Goal: Task Accomplishment & Management: Manage account settings

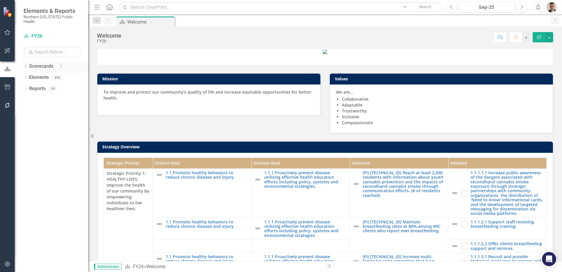
click at [25, 65] on icon at bounding box center [25, 66] width 1 height 3
click at [50, 130] on link "Status Snapshot" at bounding box center [60, 133] width 56 height 7
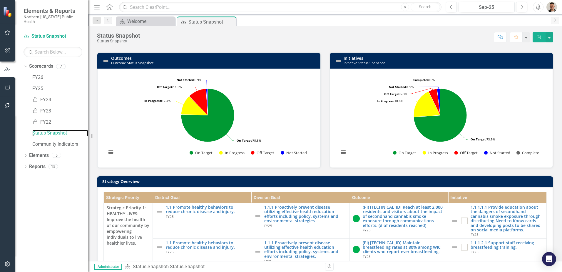
scroll to position [177, 0]
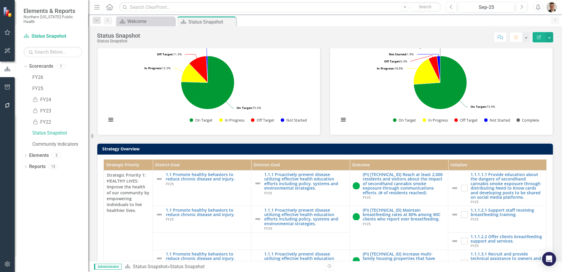
click at [258, 151] on h3 "Strategy Overview" at bounding box center [326, 148] width 448 height 4
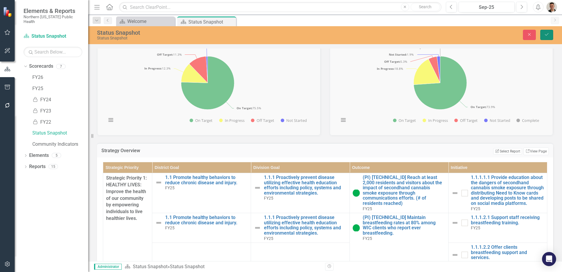
click at [545, 36] on icon "Save" at bounding box center [547, 34] width 5 height 4
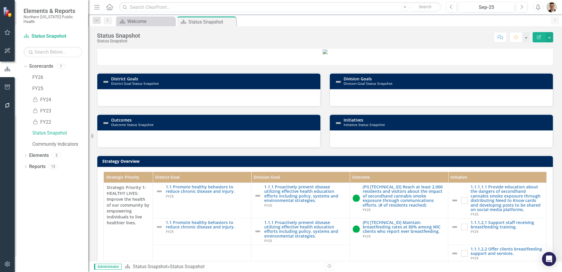
click at [233, 163] on h3 "Strategy Overview" at bounding box center [326, 161] width 448 height 4
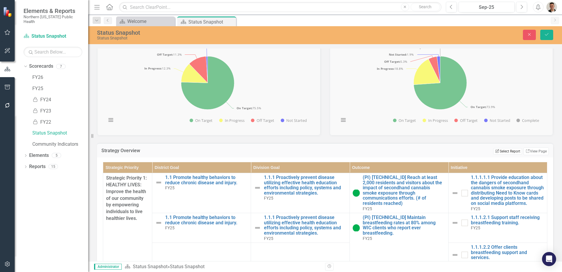
click at [508, 154] on button "Edit Report Select Report" at bounding box center [508, 151] width 29 height 6
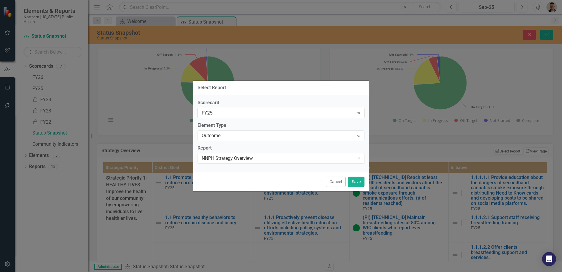
click at [264, 114] on div "FY25" at bounding box center [278, 113] width 153 height 7
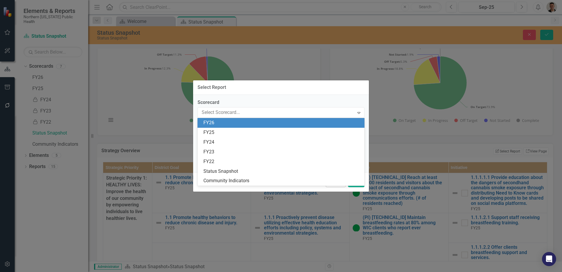
click at [246, 121] on div "FY26" at bounding box center [283, 122] width 158 height 7
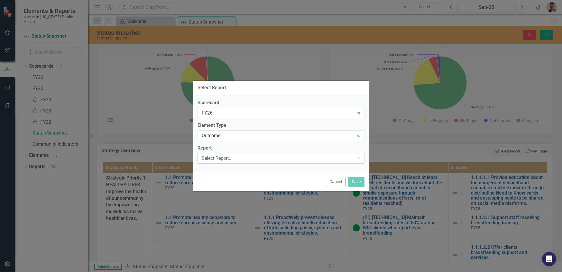
click at [265, 158] on div "Select Report..." at bounding box center [278, 158] width 153 height 7
click at [264, 157] on div "Select Report..." at bounding box center [278, 158] width 153 height 7
click at [327, 162] on div "Select Report... Expand" at bounding box center [281, 158] width 167 height 11
click at [283, 164] on div "Scorecard FY26 Expand Element Type Outcome Expand Report Select Report... Expand" at bounding box center [281, 133] width 176 height 77
click at [310, 161] on div "Select Report..." at bounding box center [278, 158] width 153 height 7
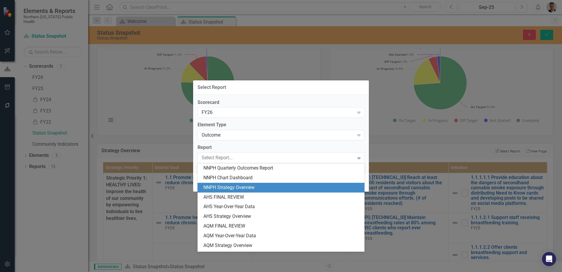
click at [267, 186] on div "NNPH Strategy Overview" at bounding box center [283, 187] width 158 height 7
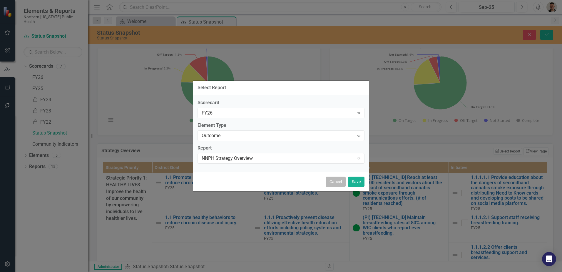
click at [331, 181] on button "Cancel" at bounding box center [336, 182] width 20 height 10
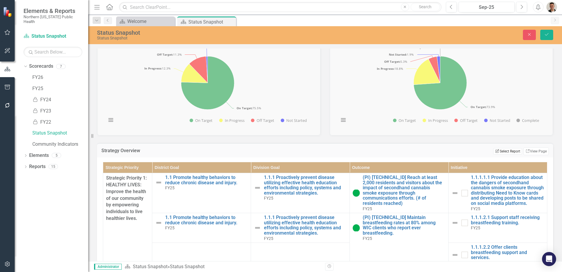
click at [500, 154] on button "Edit Report Select Report" at bounding box center [508, 151] width 29 height 6
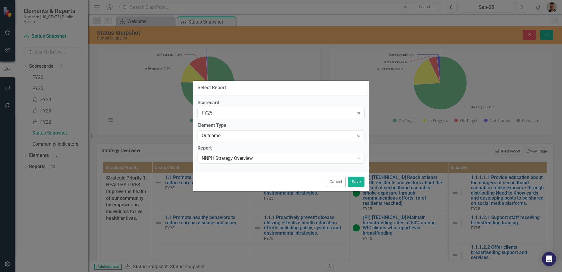
click at [262, 110] on div "FY25" at bounding box center [278, 113] width 153 height 7
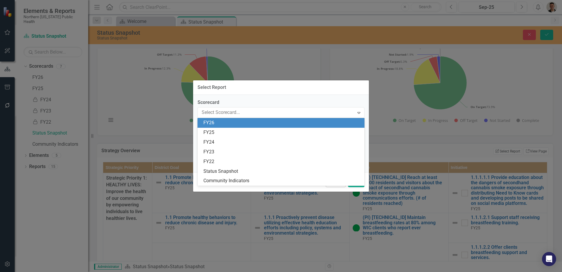
click at [251, 119] on div "FY26" at bounding box center [281, 123] width 167 height 10
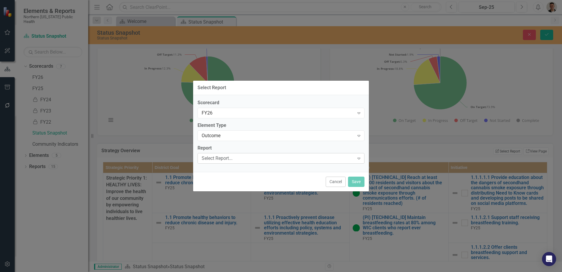
click at [238, 154] on div "Select Report... Expand" at bounding box center [281, 158] width 167 height 11
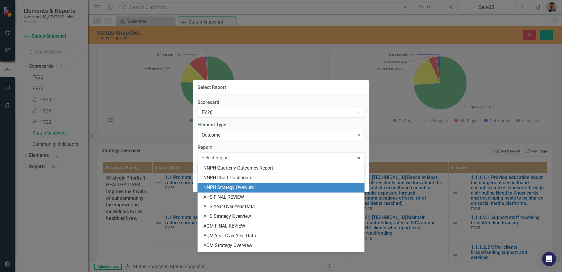
click at [250, 185] on div "NNPH Strategy Overview" at bounding box center [283, 187] width 158 height 7
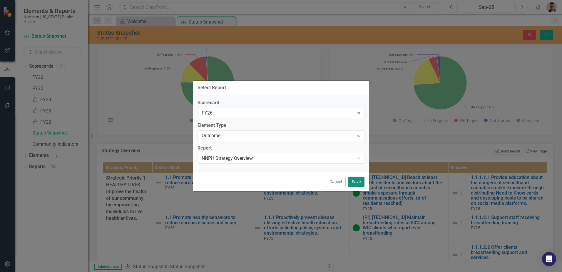
click at [355, 182] on button "Save" at bounding box center [356, 182] width 16 height 10
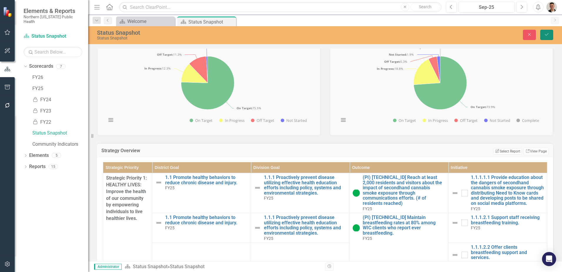
click at [547, 32] on icon "Save" at bounding box center [547, 34] width 5 height 4
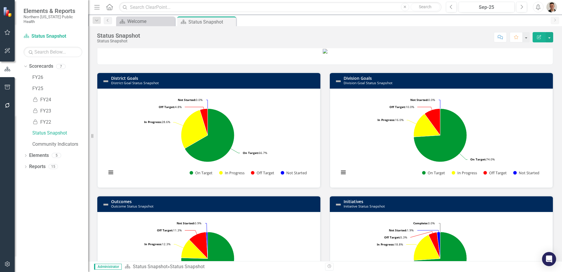
scroll to position [0, 0]
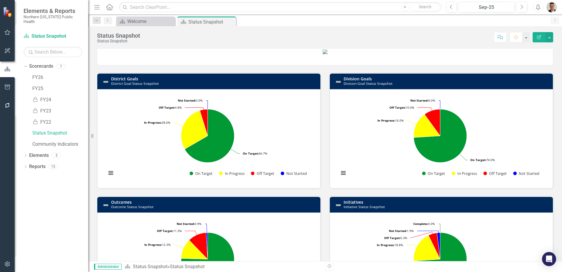
click at [141, 86] on h3 "District Goals District Goal Status Snapshot" at bounding box center [214, 80] width 207 height 9
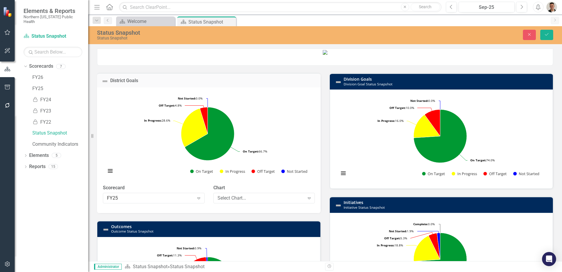
scroll to position [29, 0]
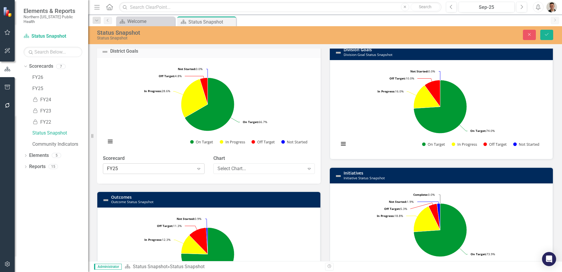
click at [158, 172] on div "FY25" at bounding box center [150, 168] width 87 height 7
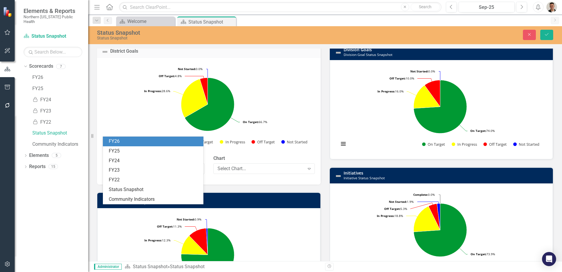
click at [128, 139] on div "FY26" at bounding box center [154, 141] width 91 height 7
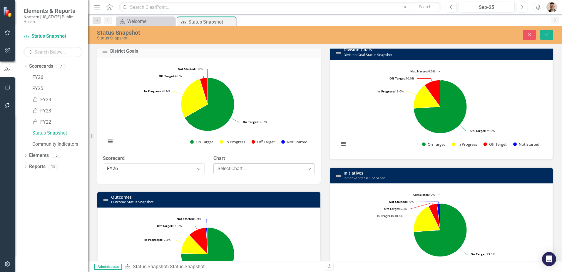
click at [242, 172] on div "Select Chart..." at bounding box center [261, 168] width 87 height 7
click at [437, 56] on h3 "Division Goals Division Goal Status Snapshot" at bounding box center [447, 51] width 207 height 9
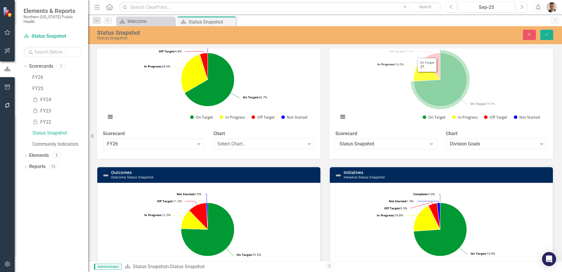
scroll to position [88, 0]
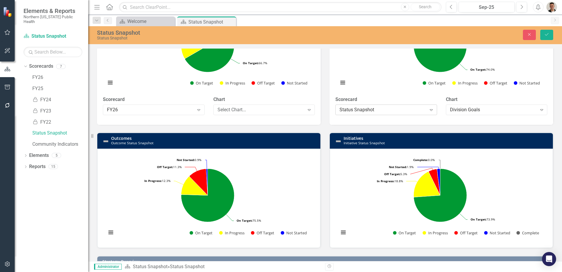
click at [379, 115] on div "Status Snapshot Expand" at bounding box center [387, 109] width 102 height 11
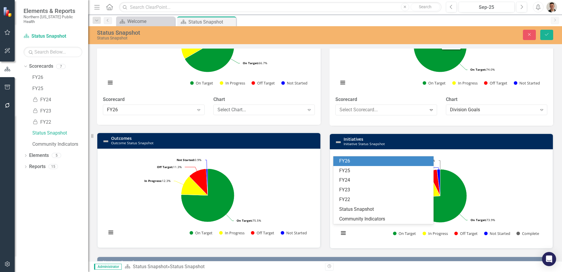
drag, startPoint x: 512, startPoint y: 49, endPoint x: 517, endPoint y: 44, distance: 7.1
click at [512, 48] on div "Status Snapshot Status Snapshot Close Save District Goals Loading... Chart Pie …" at bounding box center [325, 143] width 474 height 235
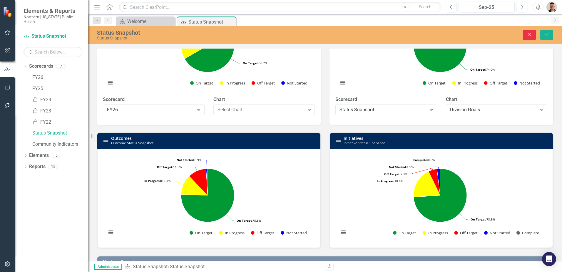
click at [528, 33] on icon "Close" at bounding box center [529, 34] width 5 height 4
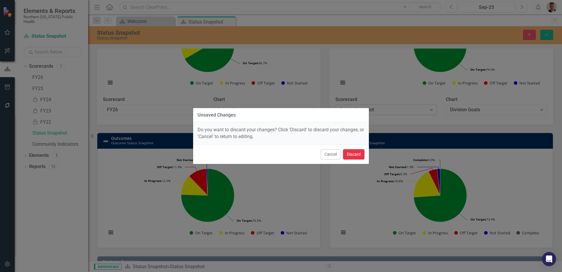
click at [353, 152] on button "Discard" at bounding box center [353, 154] width 21 height 10
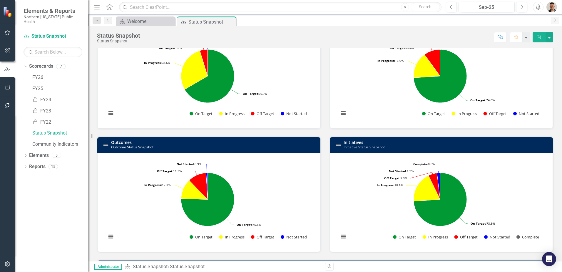
scroll to position [31, 0]
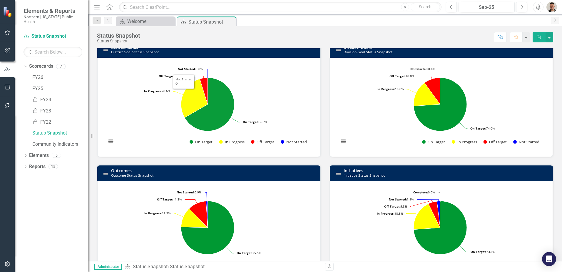
click at [182, 54] on h3 "District Goals District Goal Status Snapshot" at bounding box center [214, 49] width 207 height 9
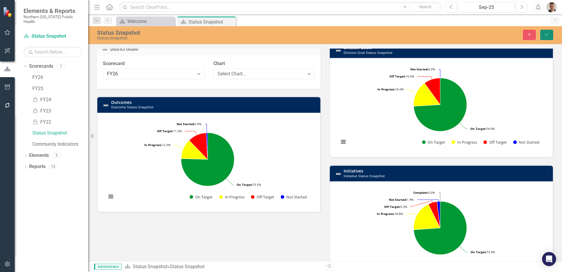
click at [551, 38] on button "Save" at bounding box center [547, 35] width 13 height 10
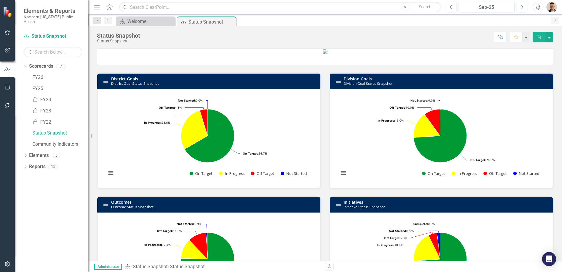
click at [399, 86] on h3 "Division Goals Division Goal Status Snapshot" at bounding box center [447, 80] width 207 height 9
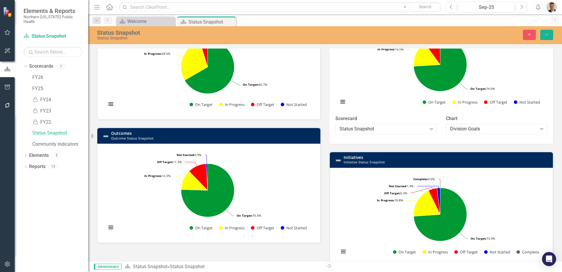
scroll to position [59, 0]
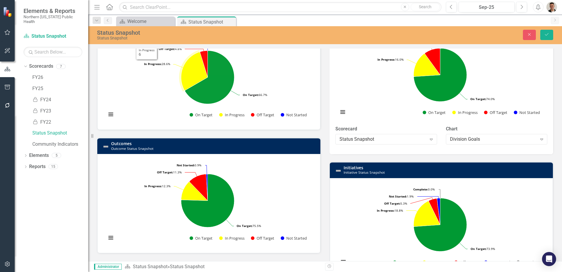
click at [177, 30] on td "District Goals District Goal Status Snapshot" at bounding box center [214, 23] width 207 height 14
click at [178, 27] on h3 "District Goals District Goal Status Snapshot" at bounding box center [214, 22] width 207 height 9
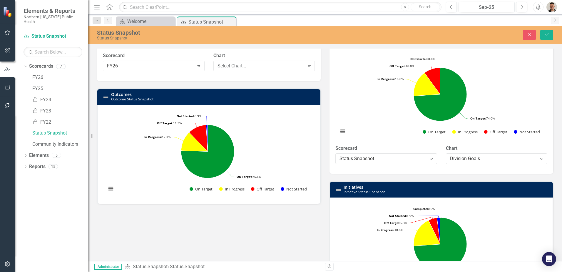
scroll to position [0, 0]
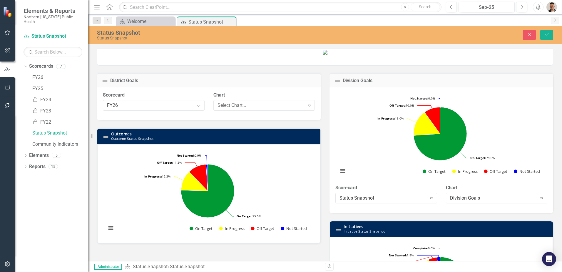
click at [173, 83] on h3 "District Goals" at bounding box center [213, 80] width 206 height 5
click at [527, 35] on icon "Close" at bounding box center [529, 34] width 5 height 4
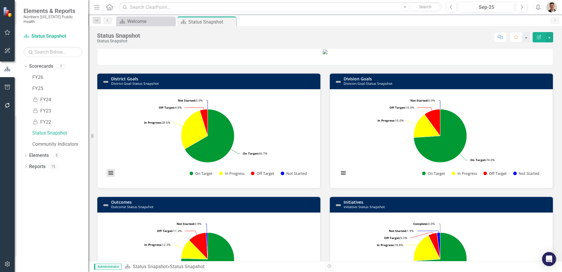
click at [111, 177] on button "View chart menu, Chart" at bounding box center [111, 173] width 8 height 8
click at [168, 54] on p at bounding box center [325, 52] width 456 height 6
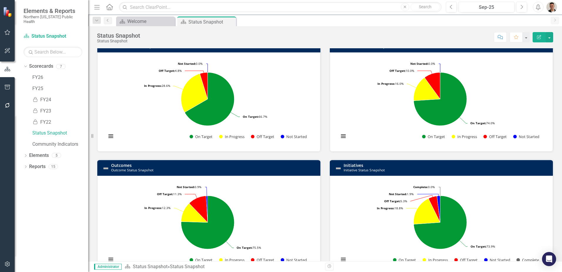
scroll to position [88, 0]
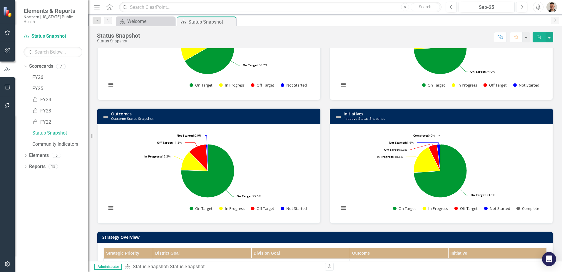
click at [173, 121] on h3 "Outcomes Outcome Status Snapshot" at bounding box center [214, 115] width 207 height 9
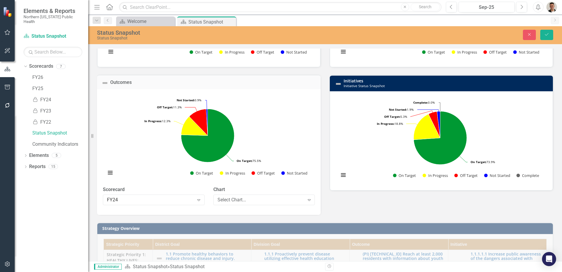
scroll to position [118, 0]
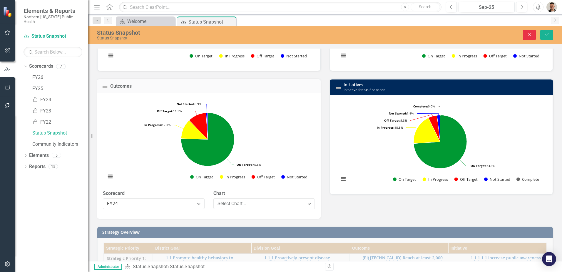
click at [532, 37] on button "Close" at bounding box center [529, 35] width 13 height 10
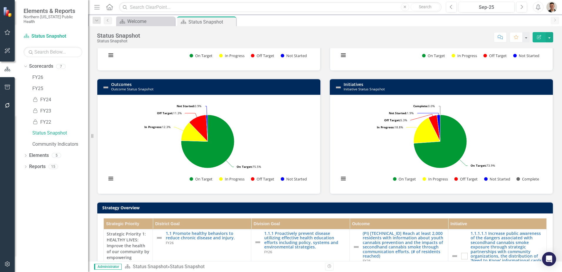
scroll to position [29, 0]
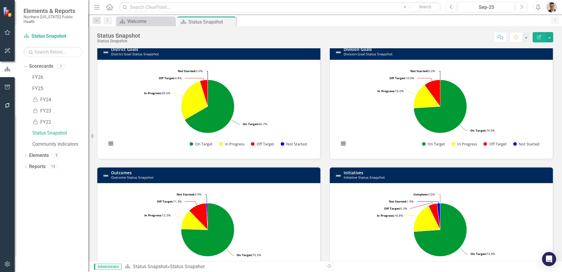
click at [401, 179] on h3 "Initiatives Initiative Status Snapshot" at bounding box center [447, 174] width 207 height 9
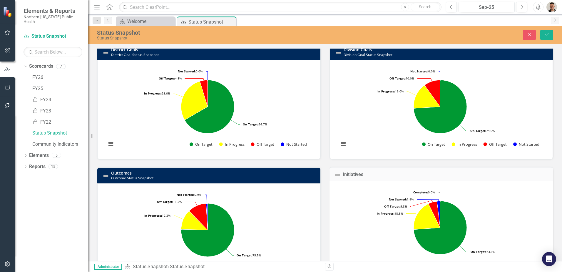
scroll to position [147, 0]
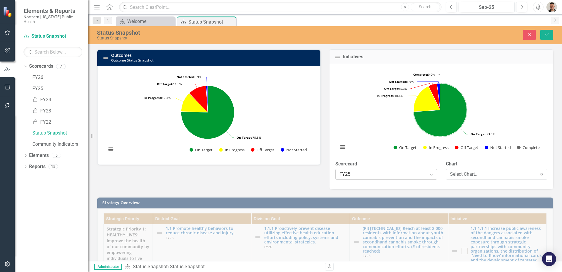
click at [383, 177] on div "FY25" at bounding box center [383, 174] width 87 height 7
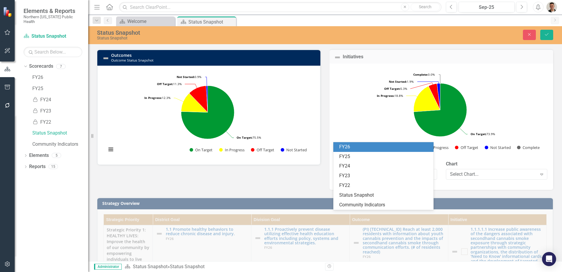
click at [357, 148] on div "FY26" at bounding box center [384, 147] width 91 height 7
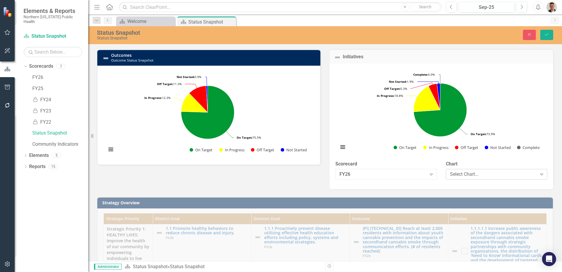
click at [498, 177] on div "Select Chart..." at bounding box center [493, 174] width 87 height 7
click at [386, 177] on div "FY26" at bounding box center [383, 174] width 87 height 7
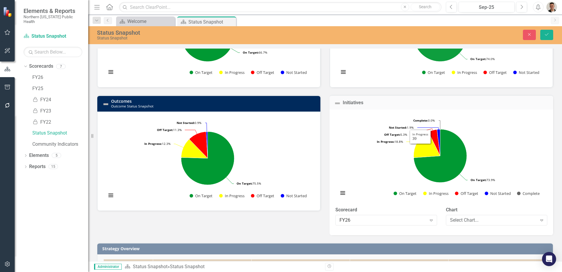
scroll to position [59, 0]
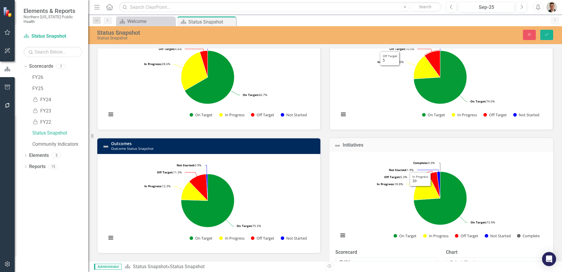
click at [414, 27] on h3 "Division Goals Division Goal Status Snapshot" at bounding box center [447, 22] width 207 height 9
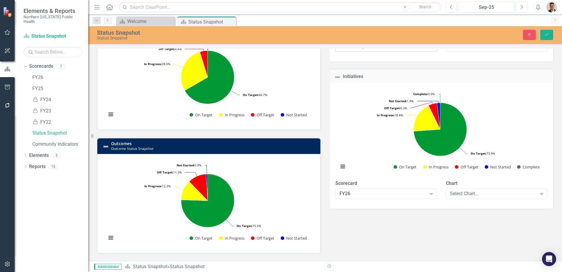
click at [367, 50] on div "Status Snapshot" at bounding box center [383, 46] width 87 height 7
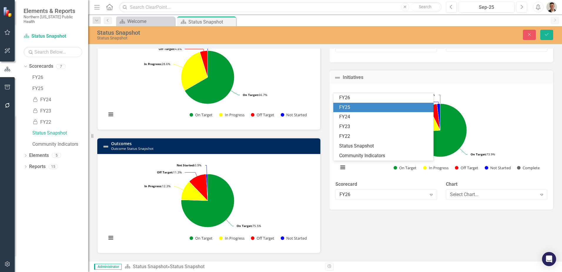
click at [362, 99] on div "FY26" at bounding box center [384, 97] width 91 height 7
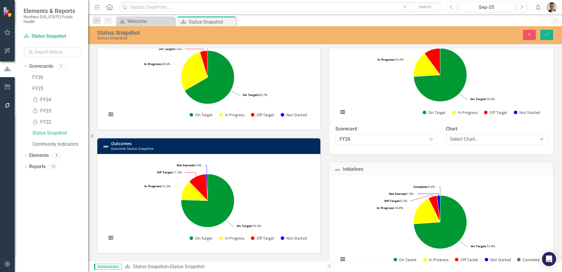
click at [242, 150] on h3 "Outcomes Outcome Status Snapshot" at bounding box center [214, 145] width 207 height 9
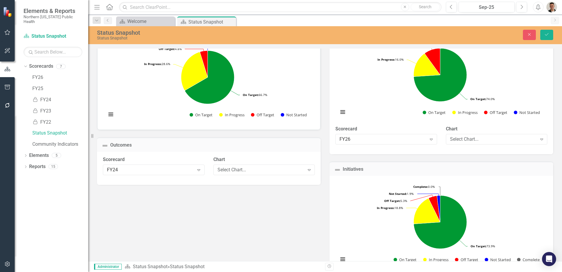
scroll to position [118, 0]
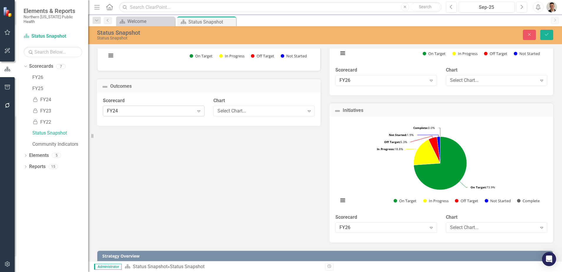
click at [169, 114] on div "FY24" at bounding box center [150, 110] width 87 height 7
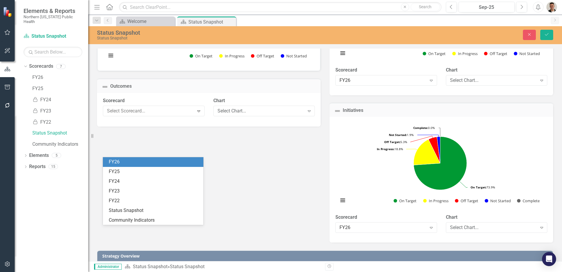
click at [156, 164] on div "FY26" at bounding box center [154, 162] width 91 height 7
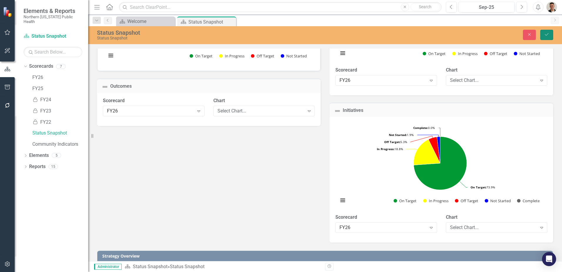
click at [550, 34] on icon "Save" at bounding box center [547, 34] width 5 height 4
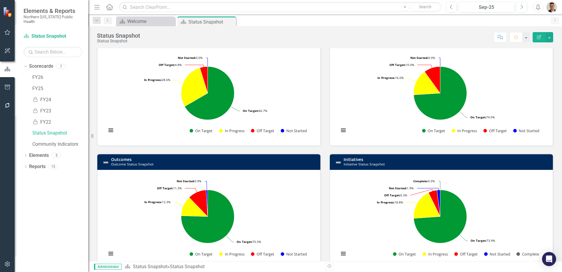
scroll to position [0, 0]
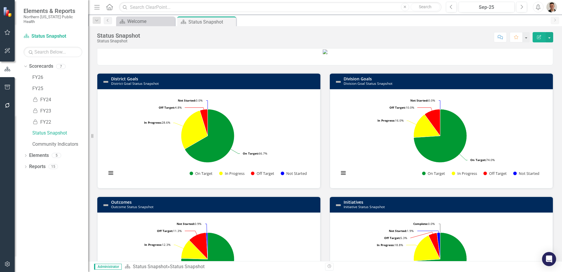
click at [174, 89] on td "District Goals District Goal Status Snapshot" at bounding box center [214, 82] width 207 height 14
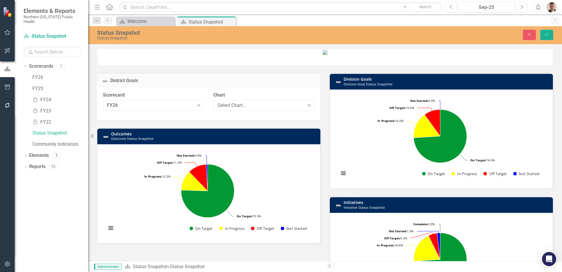
click at [173, 83] on h3 "District Goals" at bounding box center [213, 80] width 206 height 5
click at [528, 33] on icon "Close" at bounding box center [529, 34] width 5 height 4
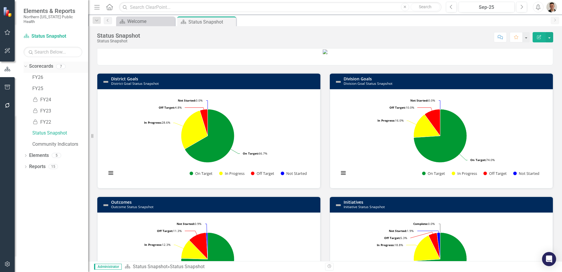
click at [24, 64] on icon "Dropdown" at bounding box center [24, 66] width 3 height 4
click at [28, 73] on div "Dropdown Elements 5" at bounding box center [56, 78] width 65 height 11
click at [26, 76] on icon "Dropdown" at bounding box center [26, 77] width 4 height 3
click at [25, 77] on icon at bounding box center [25, 77] width 3 height 1
click at [28, 76] on icon "Dropdown" at bounding box center [26, 77] width 4 height 3
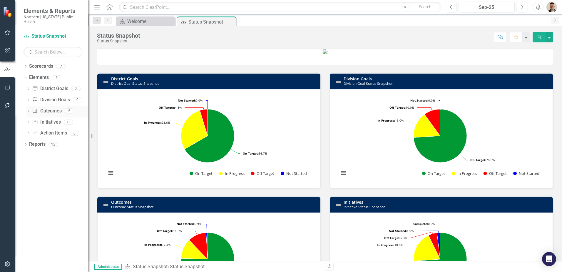
click at [50, 108] on link "Outcome Outcomes" at bounding box center [46, 111] width 29 height 7
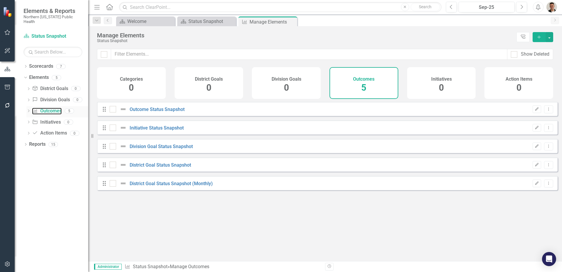
checkbox input "false"
click at [292, 21] on icon "Close" at bounding box center [292, 21] width 6 height 5
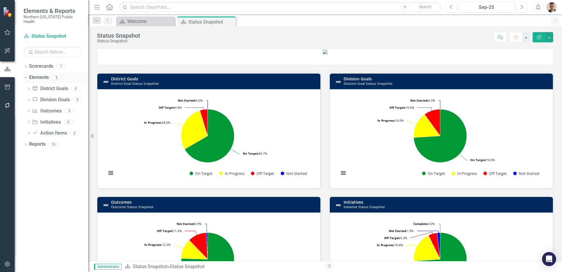
click at [25, 73] on div "Dropdown Elements 5" at bounding box center [56, 78] width 65 height 11
click at [26, 75] on icon "Dropdown" at bounding box center [24, 77] width 3 height 4
click at [26, 65] on icon "Dropdown" at bounding box center [26, 66] width 4 height 3
click at [231, 21] on icon "Close" at bounding box center [231, 21] width 6 height 5
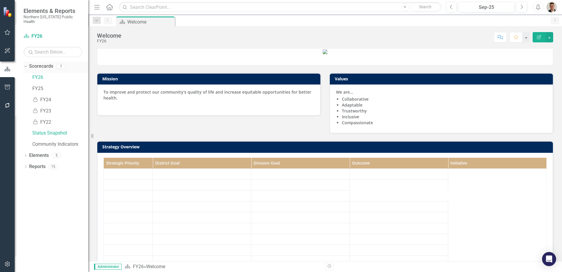
click at [26, 64] on icon "Dropdown" at bounding box center [24, 66] width 3 height 4
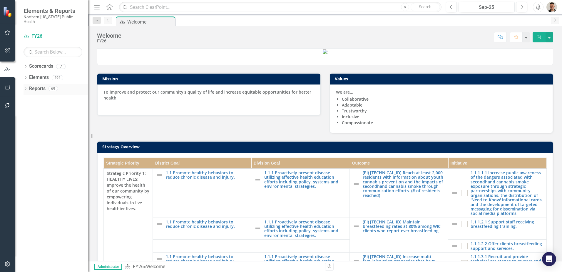
click at [26, 87] on icon at bounding box center [25, 88] width 1 height 3
click at [26, 86] on icon "Dropdown" at bounding box center [24, 88] width 3 height 4
click at [27, 76] on icon "Dropdown" at bounding box center [26, 77] width 4 height 3
click at [52, 85] on link "District Goal District Goals" at bounding box center [50, 88] width 36 height 7
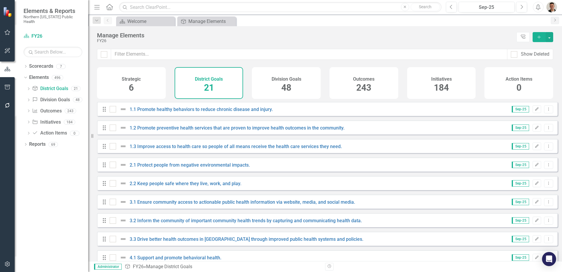
click at [211, 87] on span "21" at bounding box center [209, 87] width 10 height 10
click at [194, 77] on div "District Goals 21" at bounding box center [209, 83] width 69 height 32
click at [550, 35] on button "button" at bounding box center [550, 37] width 8 height 10
click at [430, 41] on div "FY26" at bounding box center [305, 41] width 417 height 4
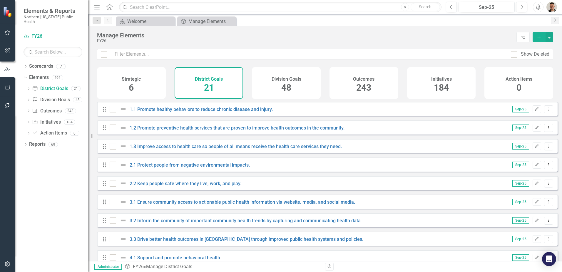
click at [294, 88] on div "Division Goals 48" at bounding box center [286, 83] width 69 height 32
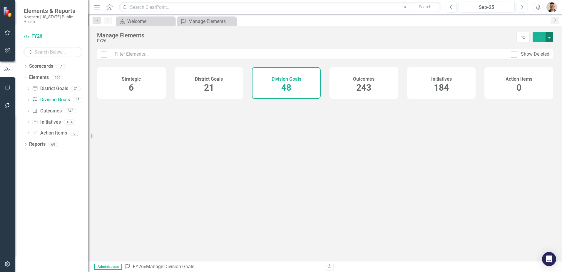
click at [550, 36] on button "button" at bounding box center [550, 37] width 8 height 10
checkbox input "false"
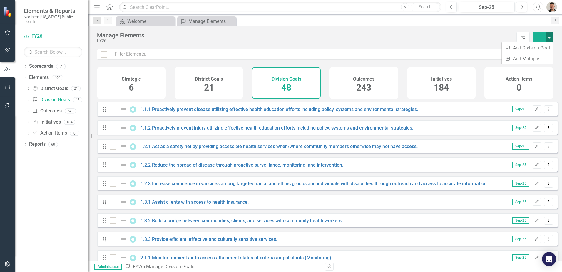
click at [432, 33] on div "Manage Elements" at bounding box center [305, 35] width 417 height 6
drag, startPoint x: 231, startPoint y: 21, endPoint x: 43, endPoint y: 61, distance: 192.5
click at [0, 0] on icon at bounding box center [0, 0] width 0 height 0
click at [28, 61] on div "Dropdown Scorecards 7" at bounding box center [56, 66] width 65 height 11
click at [26, 65] on icon at bounding box center [25, 66] width 1 height 3
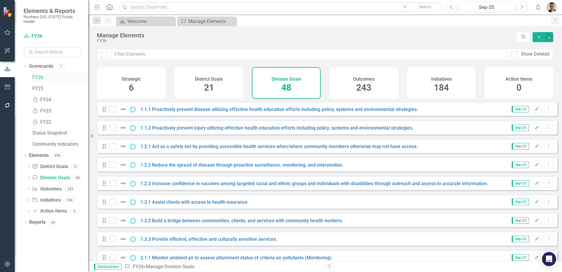
click at [43, 74] on link "FY26" at bounding box center [60, 77] width 56 height 7
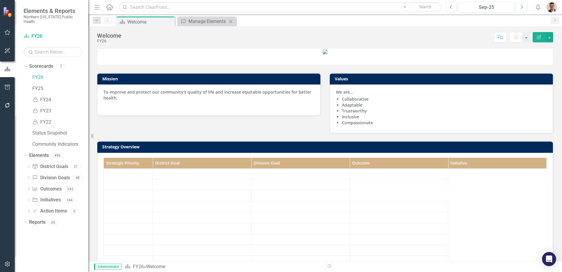
click at [231, 20] on icon "Close" at bounding box center [231, 21] width 6 height 5
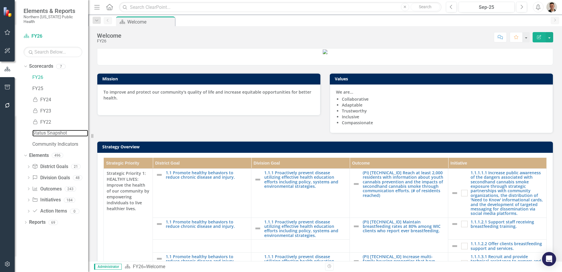
drag, startPoint x: 59, startPoint y: 126, endPoint x: 192, endPoint y: 131, distance: 133.0
click at [59, 130] on link "Status Snapshot" at bounding box center [60, 133] width 56 height 7
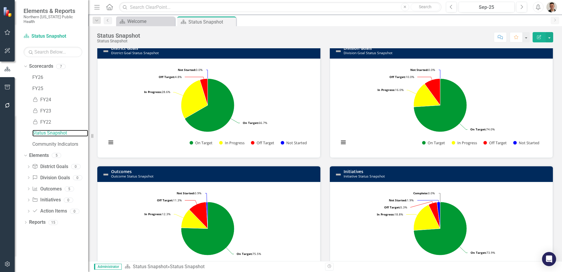
scroll to position [29, 0]
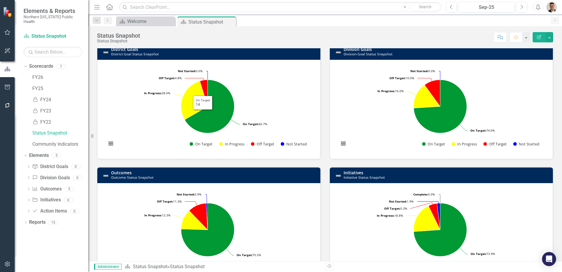
click at [183, 56] on h3 "District Goals District Goal Status Snapshot" at bounding box center [214, 51] width 207 height 9
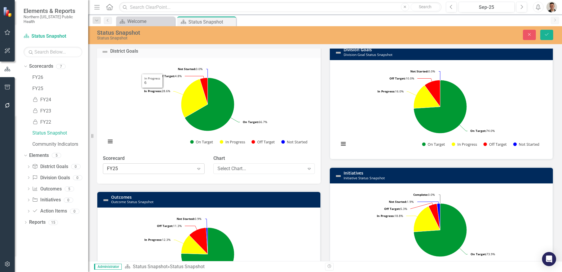
click at [161, 172] on div "FY25" at bounding box center [150, 168] width 87 height 7
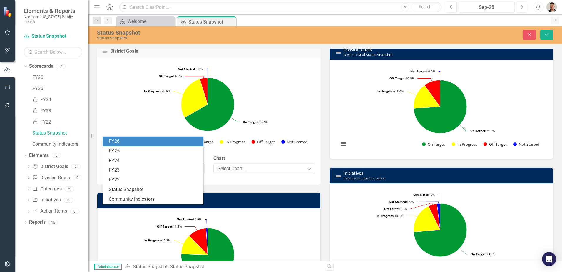
click at [131, 144] on div "FY26" at bounding box center [154, 141] width 91 height 7
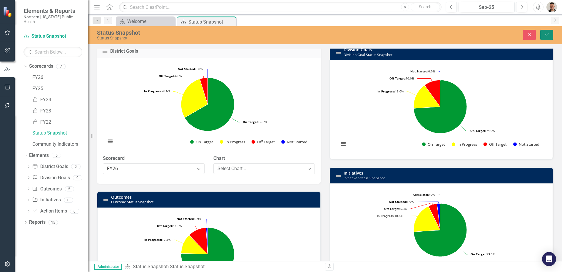
click at [545, 34] on icon "Save" at bounding box center [547, 34] width 5 height 4
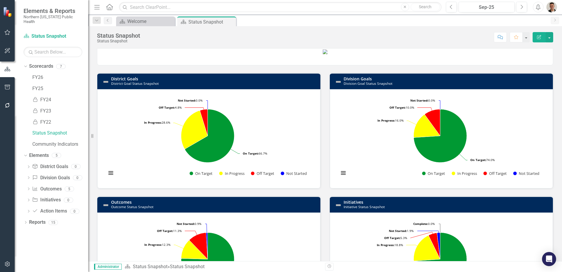
click at [400, 86] on h3 "Division Goals Division Goal Status Snapshot" at bounding box center [447, 80] width 207 height 9
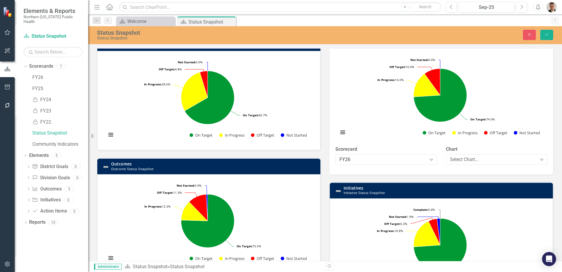
scroll to position [0, 0]
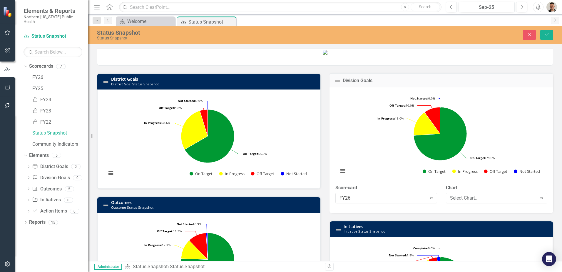
click at [226, 86] on h3 "District Goals District Goal Status Snapshot" at bounding box center [214, 81] width 207 height 9
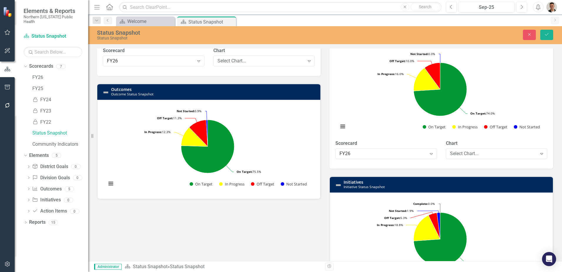
scroll to position [59, 0]
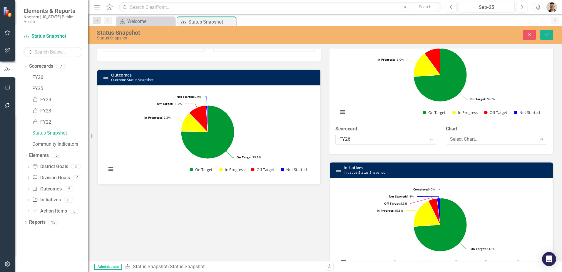
click at [207, 82] on h3 "Outcomes Outcome Status Snapshot" at bounding box center [214, 77] width 207 height 9
click at [212, 82] on h3 "Outcomes Outcome Status Snapshot" at bounding box center [214, 77] width 207 height 9
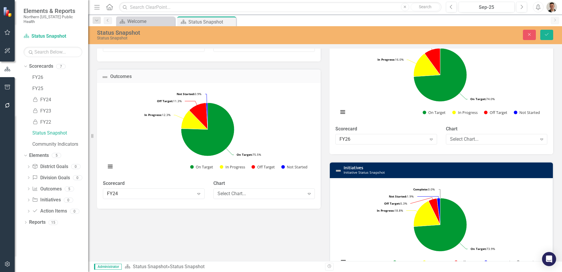
click at [419, 174] on h3 "Initiatives Initiative Status Snapshot" at bounding box center [447, 169] width 207 height 9
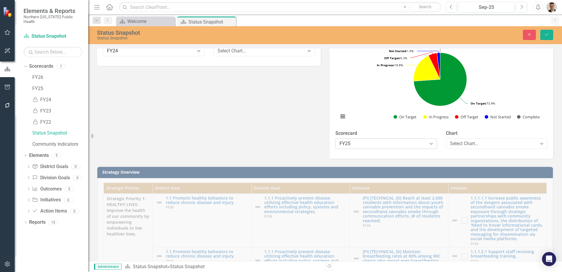
scroll to position [206, 0]
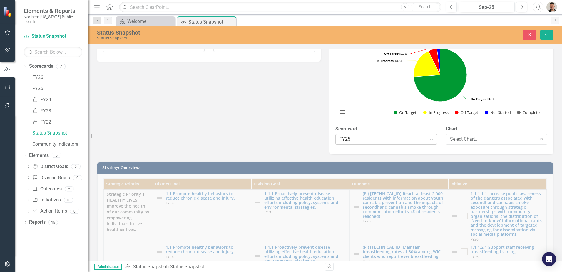
click at [418, 143] on div "FY25" at bounding box center [383, 139] width 87 height 7
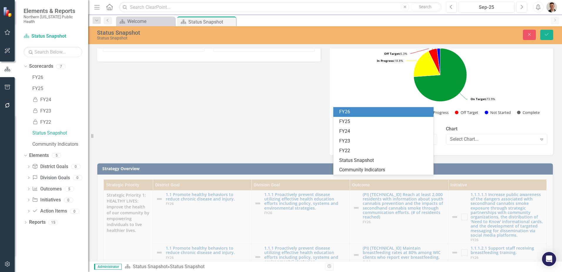
click at [363, 114] on div "FY26" at bounding box center [384, 112] width 91 height 7
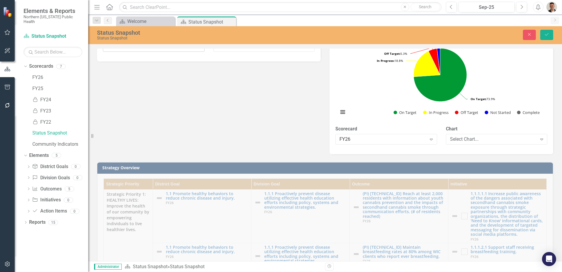
click at [155, 50] on div "FY24" at bounding box center [150, 46] width 87 height 7
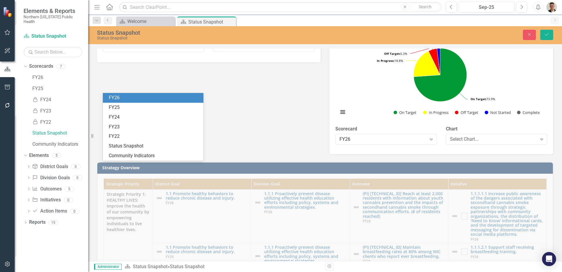
click at [145, 97] on div "FY26" at bounding box center [154, 97] width 91 height 7
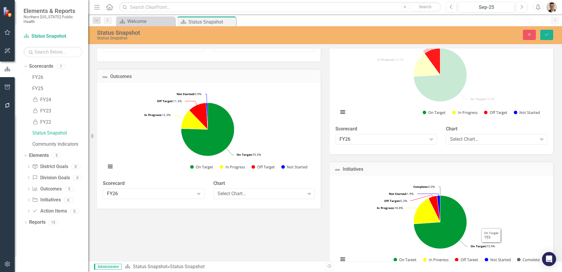
scroll to position [0, 0]
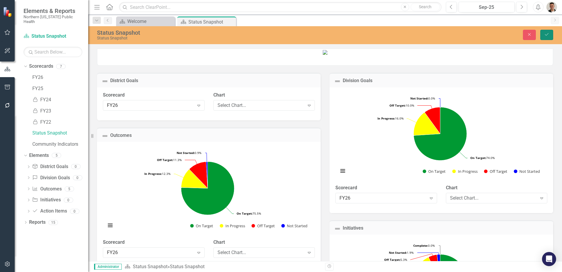
click at [547, 34] on icon "Save" at bounding box center [547, 34] width 5 height 4
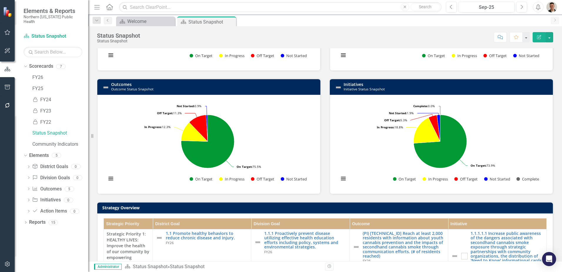
scroll to position [206, 0]
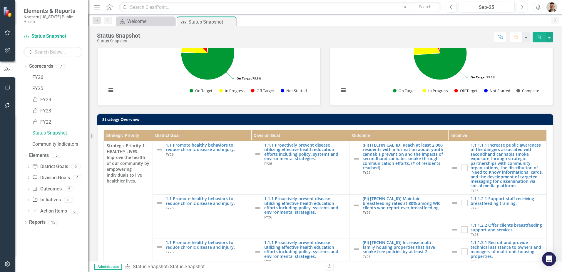
click at [392, 121] on h3 "Strategy Overview" at bounding box center [326, 119] width 448 height 4
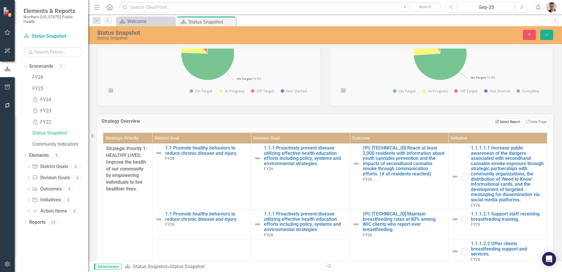
click at [500, 125] on button "Edit Report Select Report" at bounding box center [508, 122] width 29 height 6
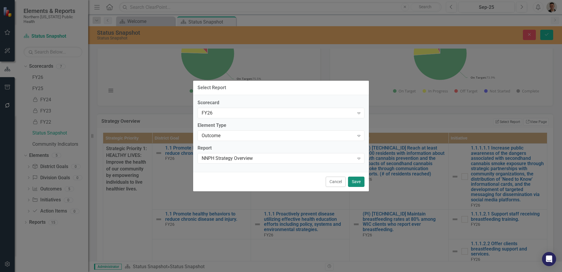
click at [356, 183] on button "Save" at bounding box center [356, 182] width 16 height 10
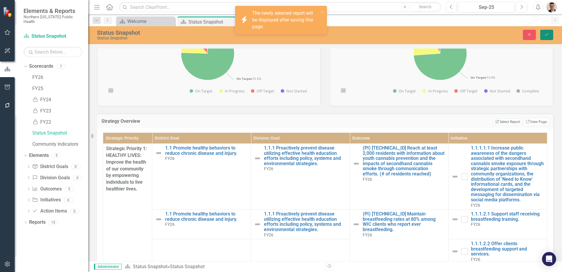
click at [549, 34] on icon "Save" at bounding box center [547, 34] width 5 height 4
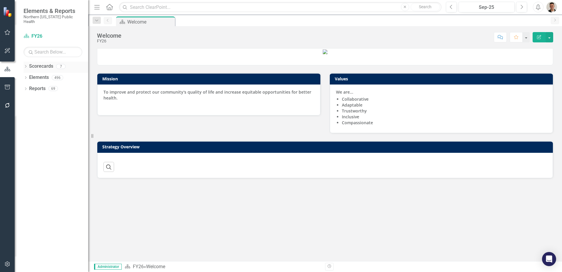
click at [26, 65] on icon "Dropdown" at bounding box center [26, 66] width 4 height 3
click at [48, 130] on link "Status Snapshot" at bounding box center [60, 133] width 56 height 7
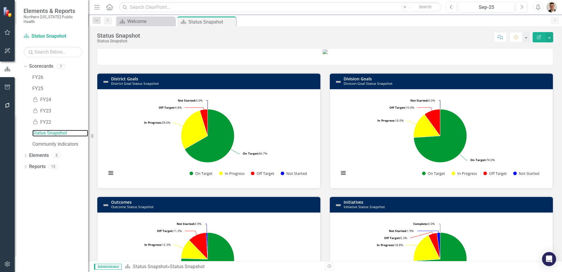
scroll to position [88, 0]
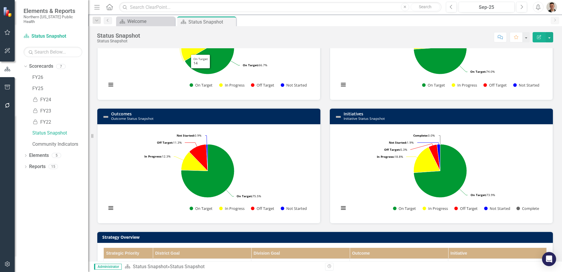
click at [407, 121] on h3 "Initiatives Initiative Status Snapshot" at bounding box center [447, 115] width 207 height 9
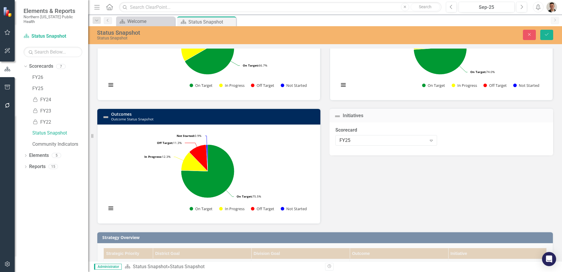
scroll to position [147, 0]
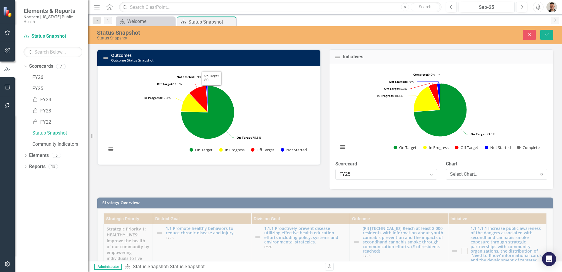
click at [230, 62] on h3 "Outcomes Outcome Status Snapshot" at bounding box center [214, 57] width 207 height 9
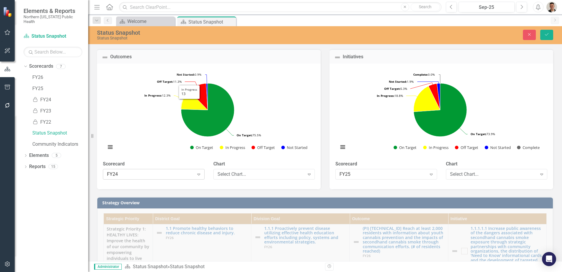
click at [117, 177] on div "FY24" at bounding box center [150, 174] width 87 height 7
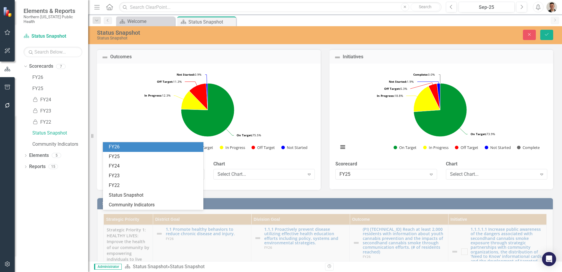
click at [132, 142] on div "FY26" at bounding box center [153, 147] width 101 height 10
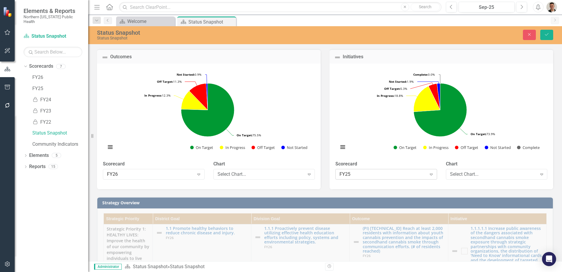
click at [343, 177] on div "FY25" at bounding box center [383, 174] width 87 height 7
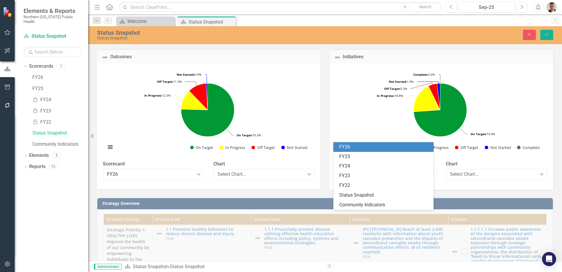
click at [362, 146] on div "FY26" at bounding box center [384, 147] width 91 height 7
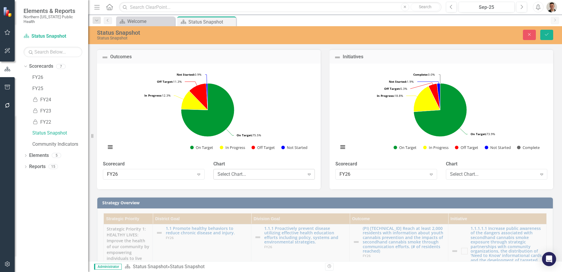
click at [277, 177] on div "Select Chart..." at bounding box center [261, 174] width 87 height 7
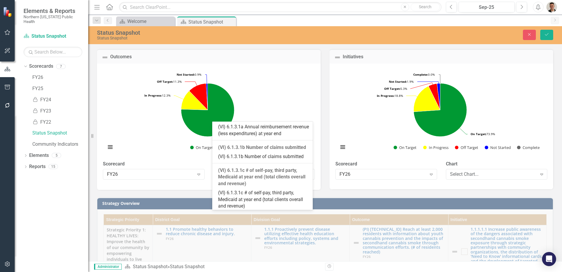
scroll to position [11102, 0]
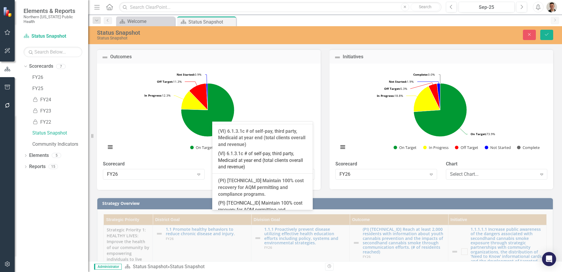
click at [292, 190] on div "Loading... Chart Pie chart with 4 slices. Outcomes (Chart Type: Pie) Plot Bands…" at bounding box center [209, 127] width 224 height 126
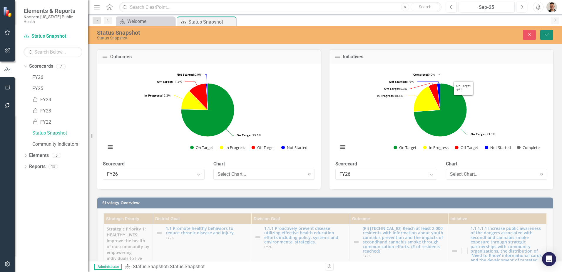
click at [545, 35] on icon "Save" at bounding box center [547, 34] width 5 height 4
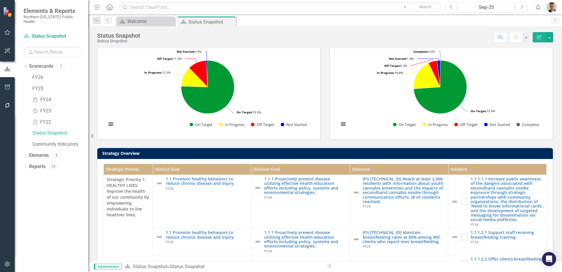
scroll to position [177, 0]
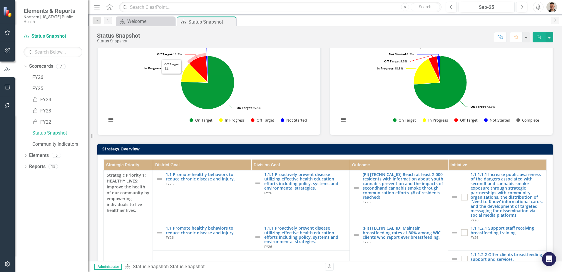
click at [204, 32] on h3 "Outcomes Outcome Status Snapshot" at bounding box center [214, 27] width 207 height 9
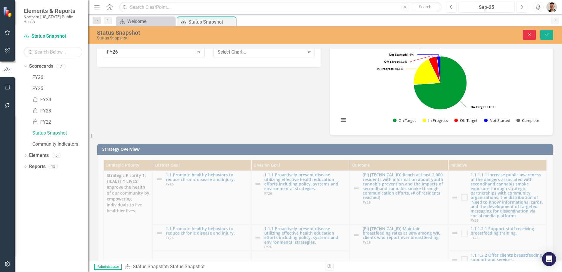
click at [524, 35] on button "Close" at bounding box center [529, 35] width 13 height 10
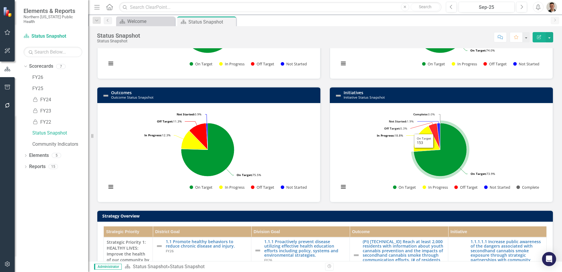
scroll to position [29, 0]
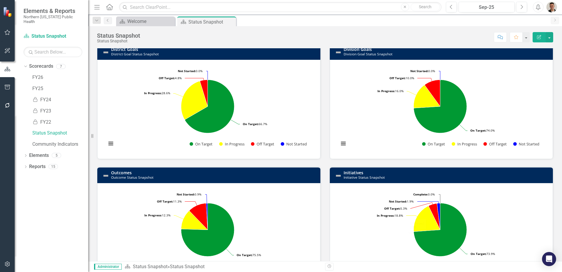
click at [252, 56] on h3 "District Goals District Goal Status Snapshot" at bounding box center [214, 51] width 207 height 9
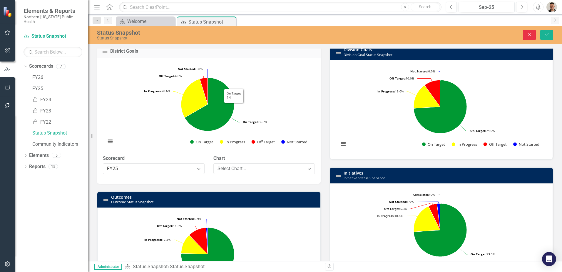
click at [532, 38] on button "Close" at bounding box center [529, 35] width 13 height 10
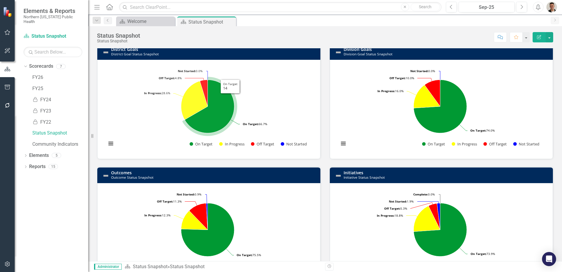
scroll to position [147, 0]
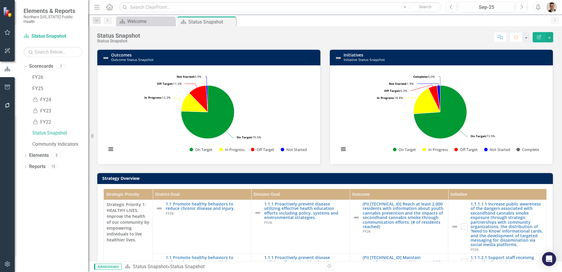
drag, startPoint x: 175, startPoint y: 97, endPoint x: 177, endPoint y: 100, distance: 3.8
click at [175, 62] on h3 "Outcomes Outcome Status Snapshot" at bounding box center [214, 57] width 207 height 9
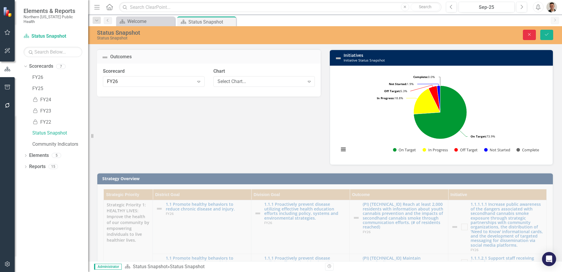
click at [530, 36] on icon "Close" at bounding box center [529, 34] width 5 height 4
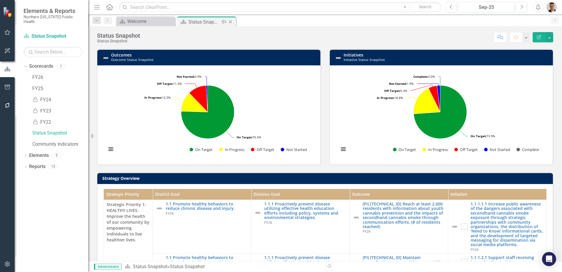
click at [234, 20] on icon "Close" at bounding box center [231, 21] width 6 height 5
click at [231, 24] on div "Scorecard Welcome Close Scorecard Status Snapshot Pin Close" at bounding box center [331, 20] width 433 height 9
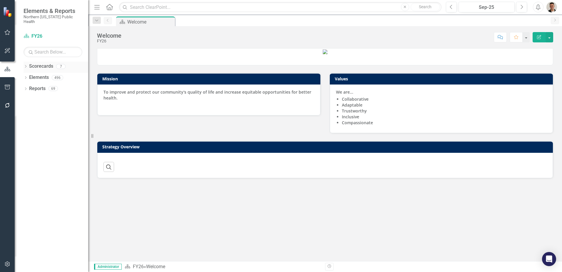
click at [26, 65] on div "Dropdown" at bounding box center [26, 67] width 4 height 5
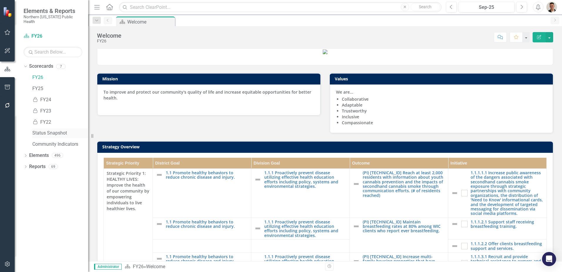
click at [51, 130] on link "Status Snapshot" at bounding box center [60, 133] width 56 height 7
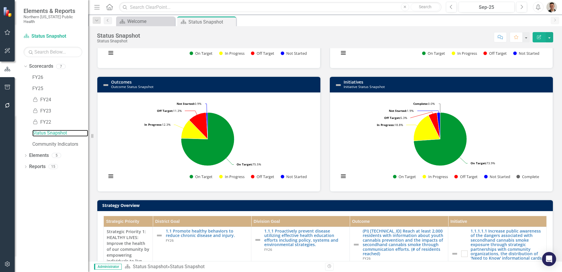
scroll to position [118, 0]
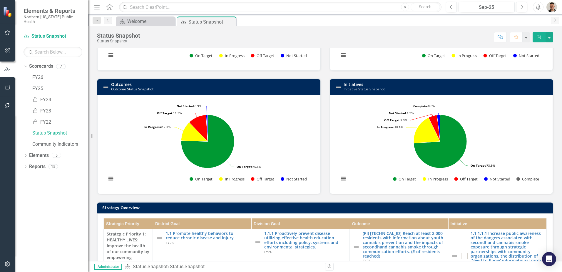
click at [402, 91] on h3 "Initiatives Initiative Status Snapshot" at bounding box center [447, 86] width 207 height 9
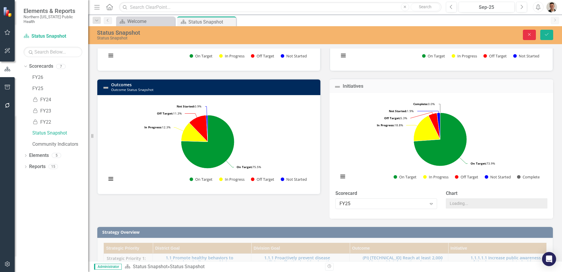
click at [529, 37] on button "Close" at bounding box center [529, 35] width 13 height 10
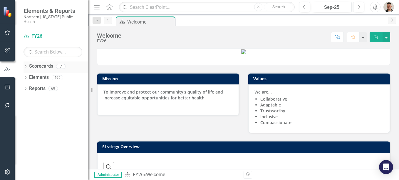
click at [26, 65] on icon "Dropdown" at bounding box center [26, 66] width 4 height 3
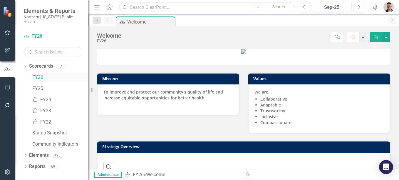
click at [35, 74] on link "FY26" at bounding box center [60, 77] width 56 height 7
click at [45, 130] on link "Status Snapshot" at bounding box center [60, 133] width 56 height 7
